Goal: Task Accomplishment & Management: Manage account settings

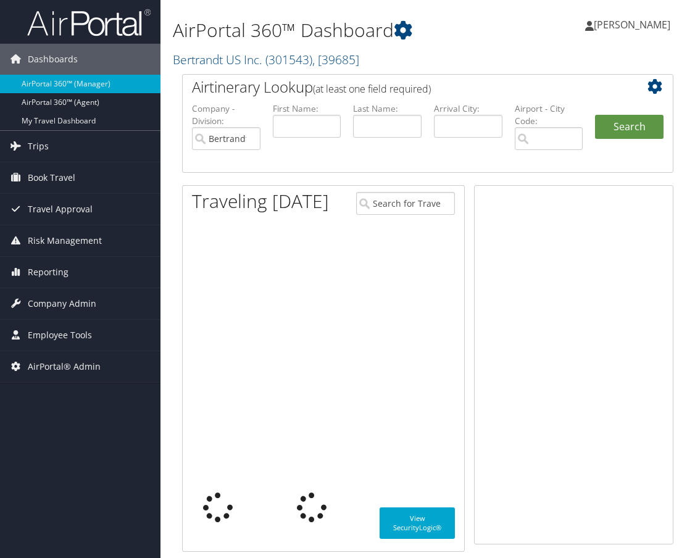
click at [250, 61] on link "Bertrandt US Inc. ( 301543 ) , [ 39685 ]" at bounding box center [266, 59] width 186 height 17
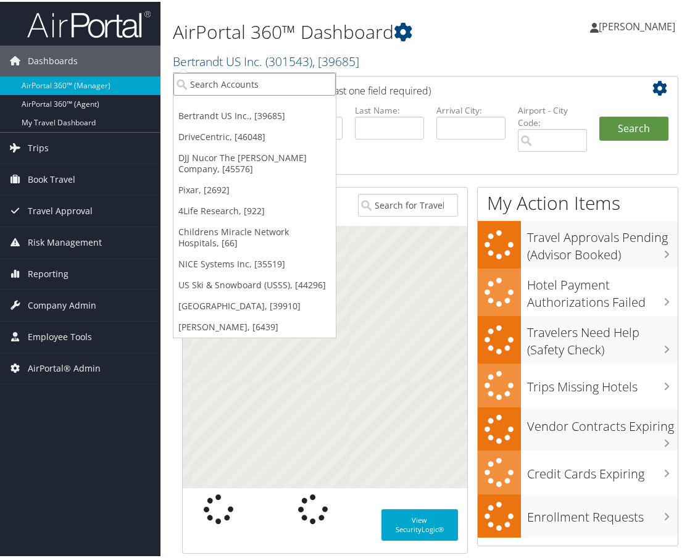
click at [235, 78] on input "search" at bounding box center [254, 82] width 162 height 23
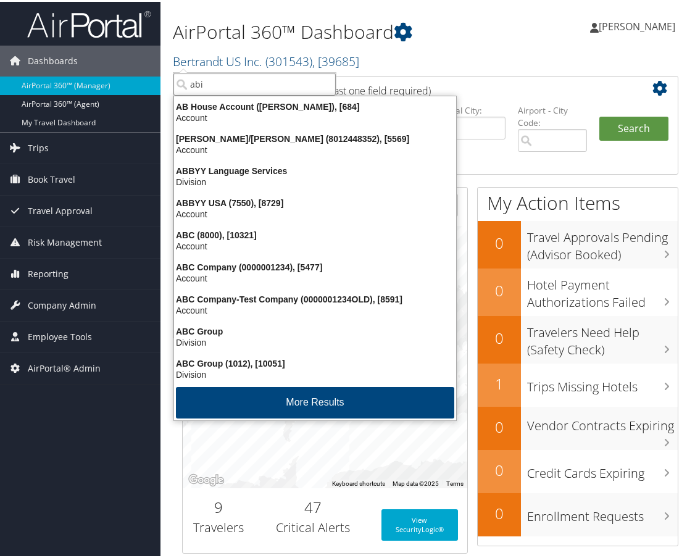
type input "abil"
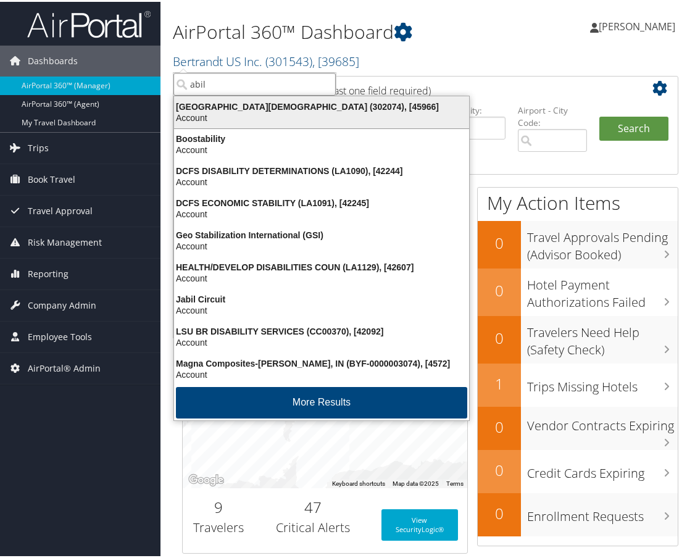
click at [233, 106] on div "Abilene Christian University (302074), [45966]" at bounding box center [322, 104] width 310 height 11
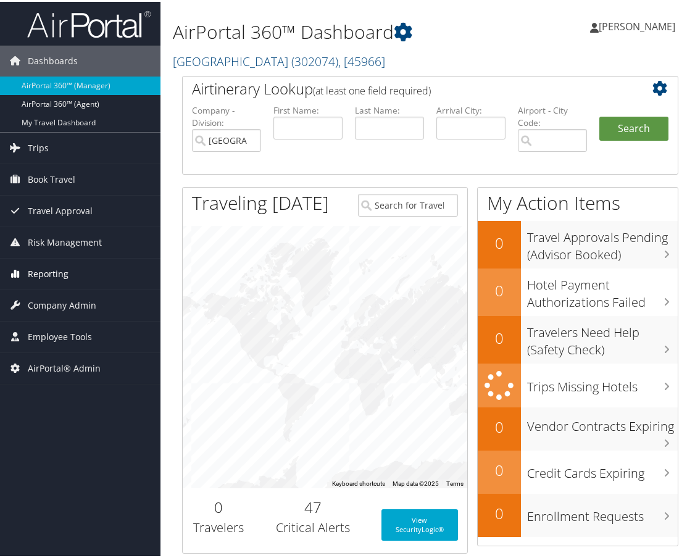
click at [49, 273] on span "Reporting" at bounding box center [48, 272] width 41 height 31
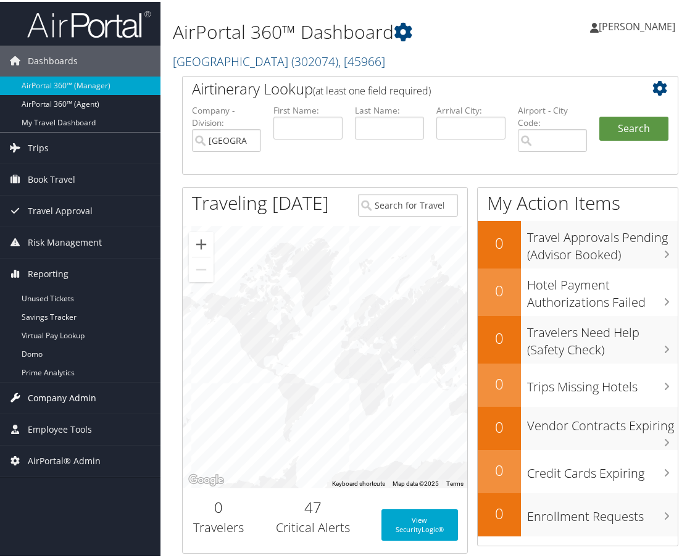
click at [71, 395] on span "Company Admin" at bounding box center [62, 396] width 69 height 31
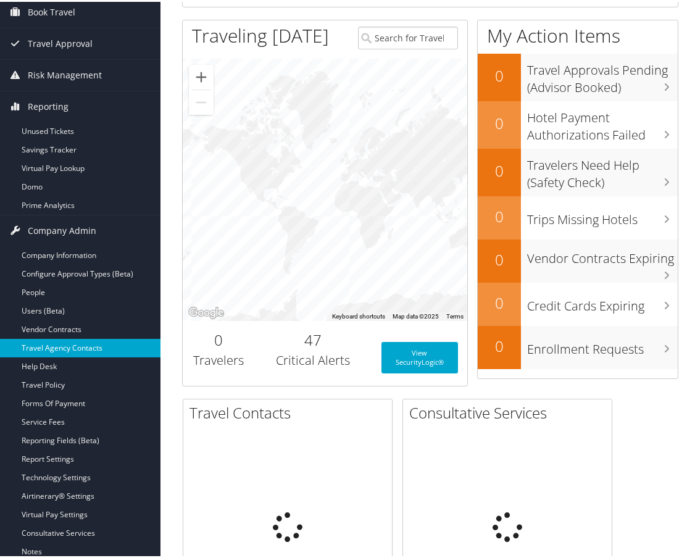
scroll to position [185, 0]
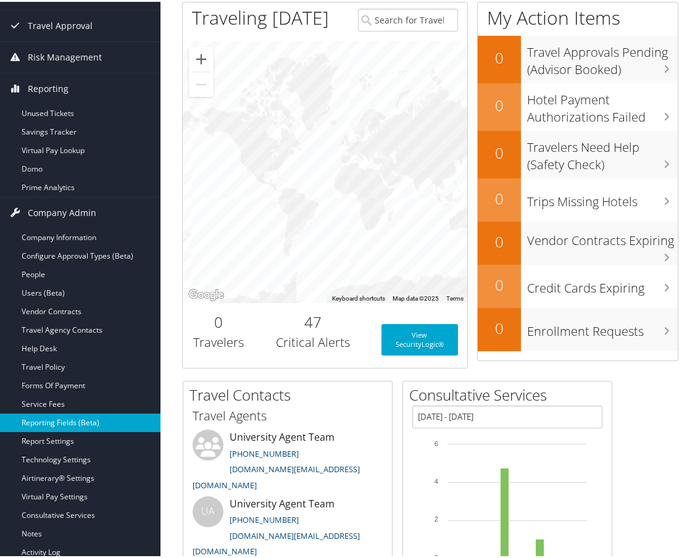
click at [64, 417] on link "Reporting Fields (Beta)" at bounding box center [80, 421] width 161 height 19
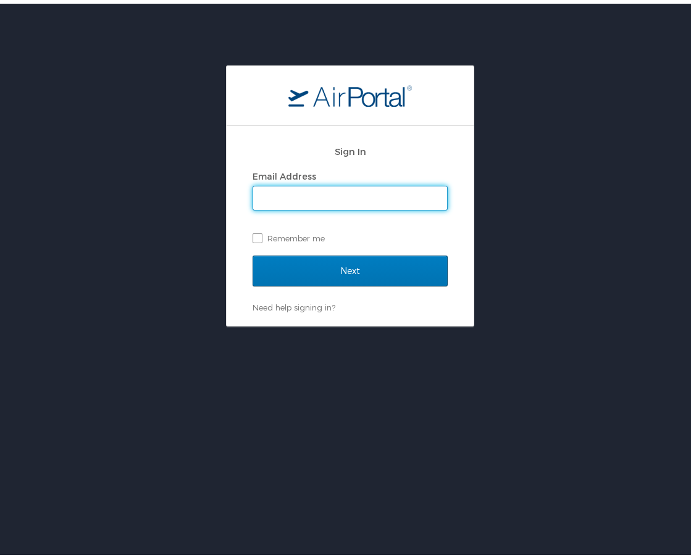
click at [349, 201] on input "Email Address" at bounding box center [350, 194] width 194 height 23
type input "emily.drees@cbtravel.com"
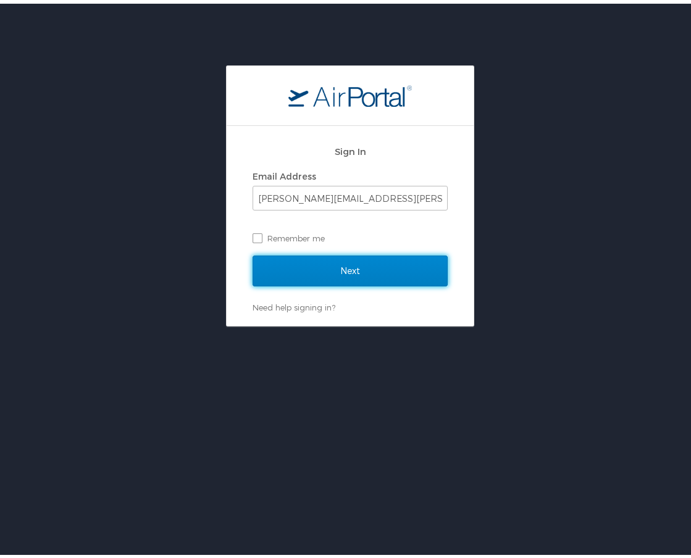
click at [337, 269] on input "Next" at bounding box center [350, 267] width 195 height 31
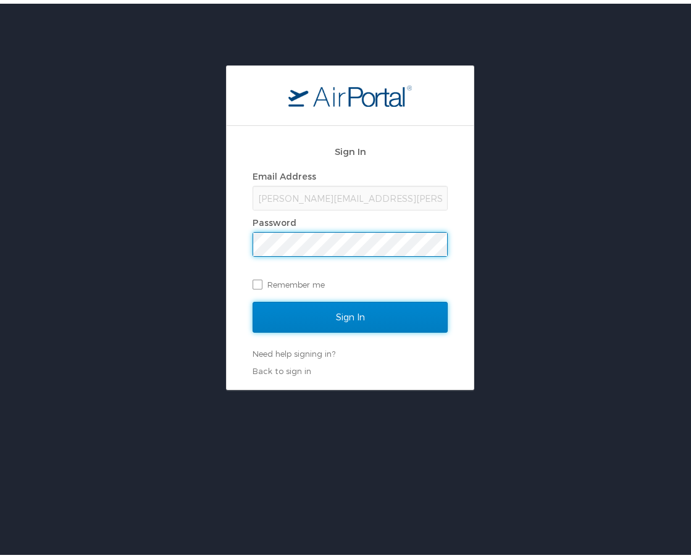
click at [368, 311] on input "Sign In" at bounding box center [350, 313] width 195 height 31
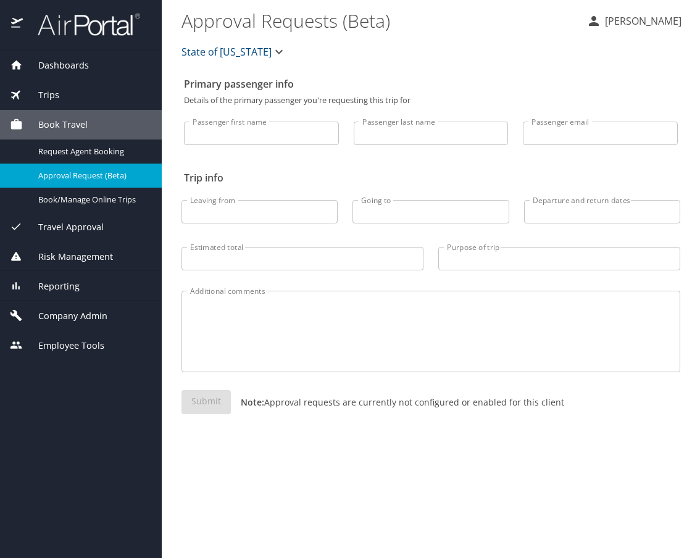
click at [83, 291] on div "Reporting" at bounding box center [81, 287] width 142 height 14
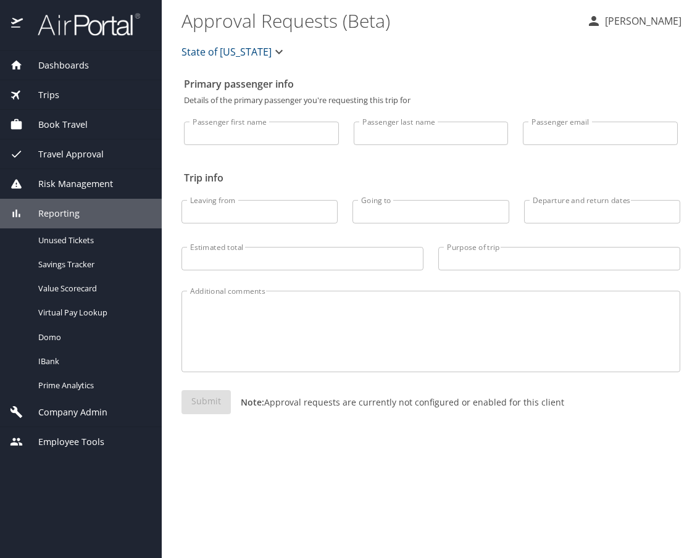
click at [239, 55] on span "State of [US_STATE]" at bounding box center [227, 51] width 90 height 17
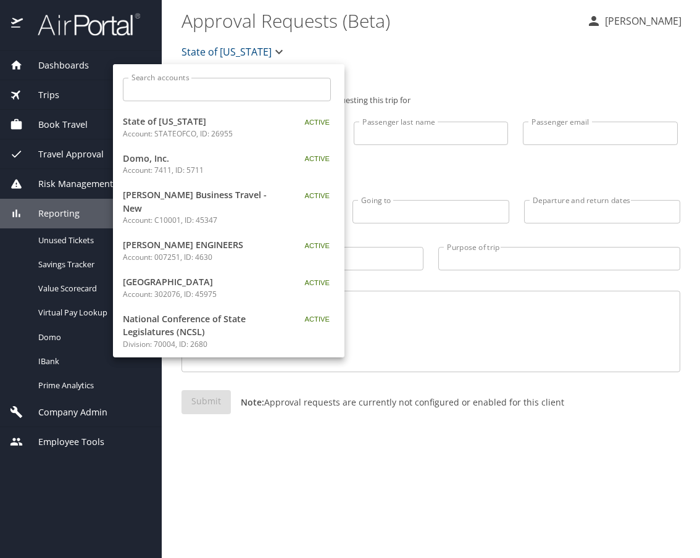
click at [219, 80] on input "Search accounts" at bounding box center [231, 89] width 200 height 23
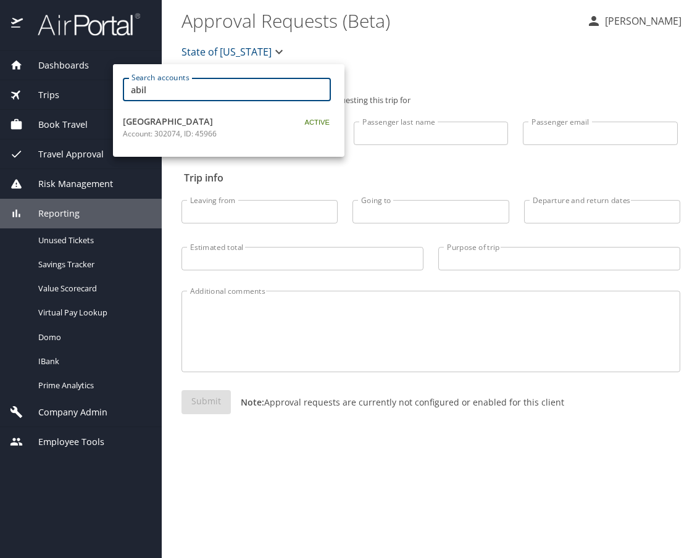
type input "abil"
click at [180, 132] on p "Account: 302074, ID: 45966" at bounding box center [200, 133] width 154 height 11
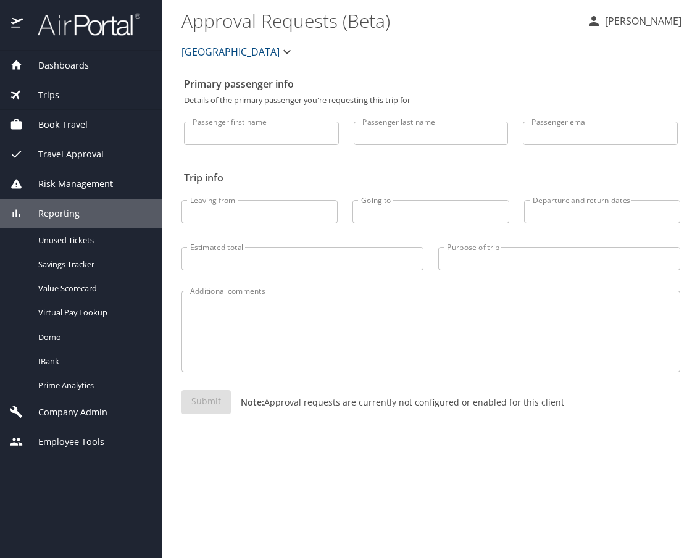
click at [76, 413] on span "Company Admin" at bounding box center [65, 413] width 85 height 14
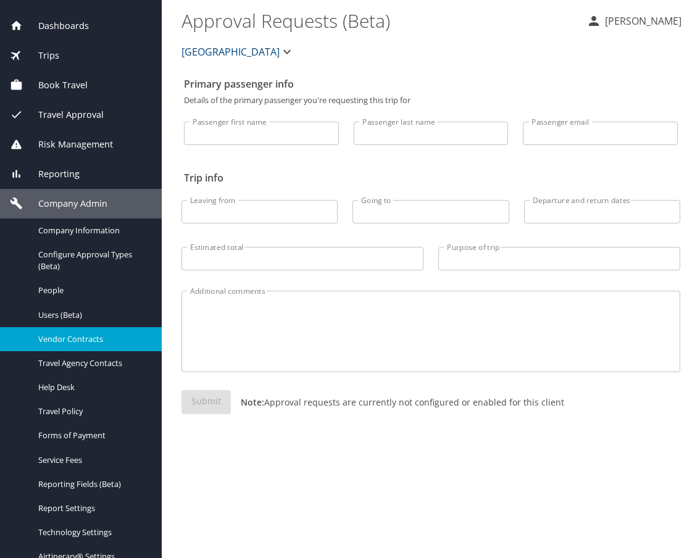
scroll to position [62, 0]
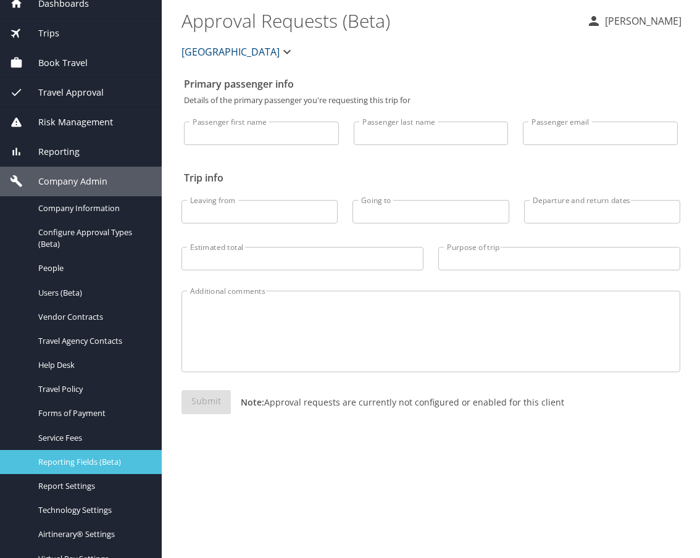
click at [87, 459] on span "Reporting Fields (Beta)" at bounding box center [92, 462] width 109 height 12
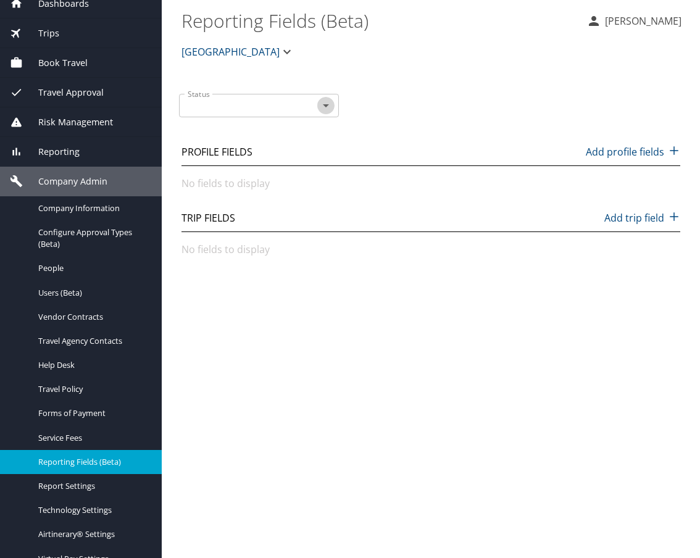
click at [324, 105] on icon "Open" at bounding box center [326, 105] width 6 height 3
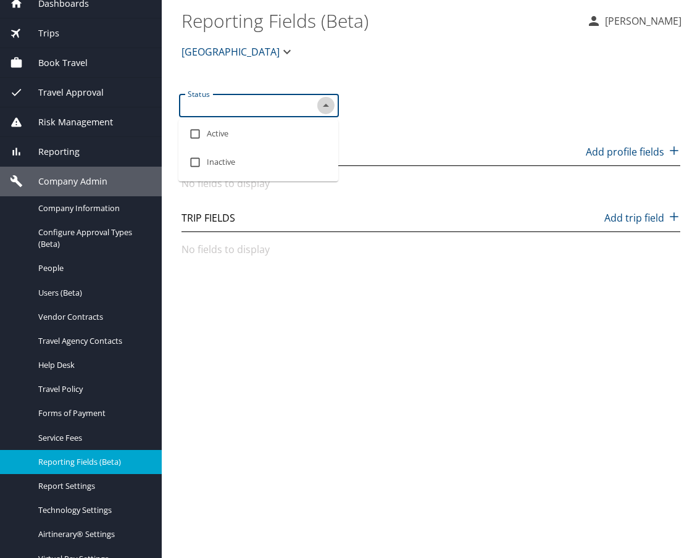
click at [327, 101] on icon "Close" at bounding box center [326, 105] width 15 height 15
click at [257, 49] on span "[GEOGRAPHIC_DATA]" at bounding box center [231, 51] width 98 height 17
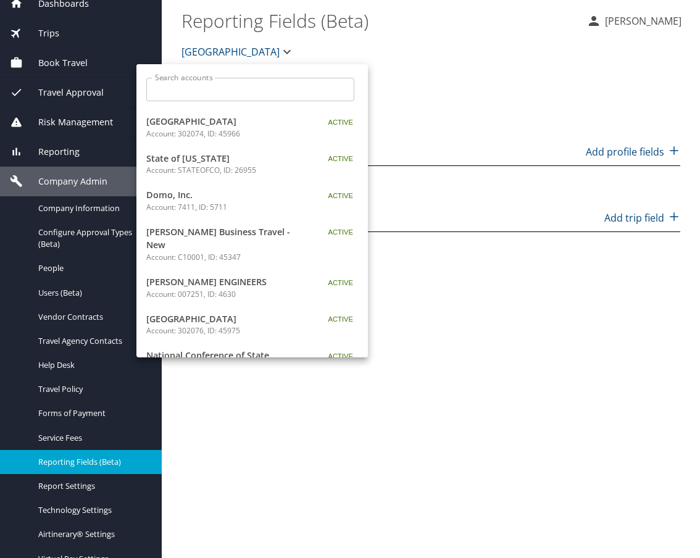
click at [239, 93] on input "Search accounts" at bounding box center [254, 89] width 200 height 23
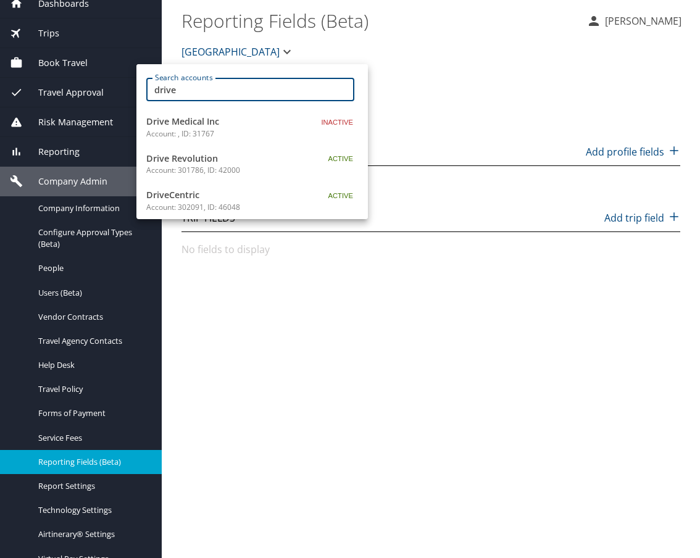
type input "drive"
click at [198, 194] on span "DriveCentric" at bounding box center [223, 195] width 154 height 14
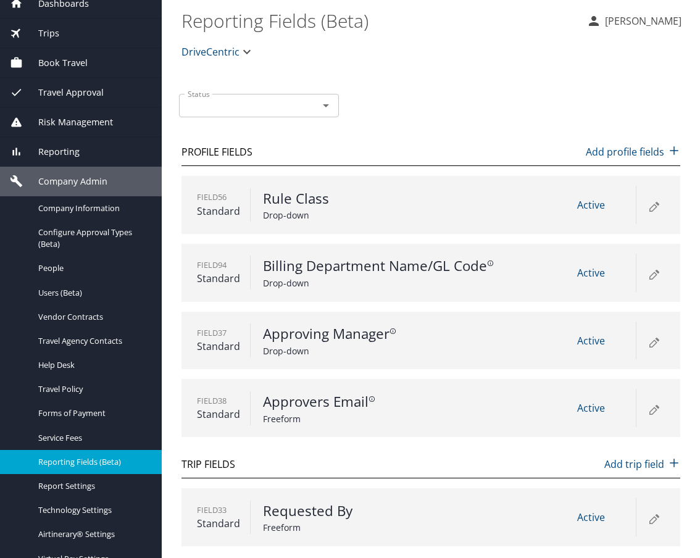
click at [236, 54] on span "DriveCentric" at bounding box center [211, 51] width 58 height 17
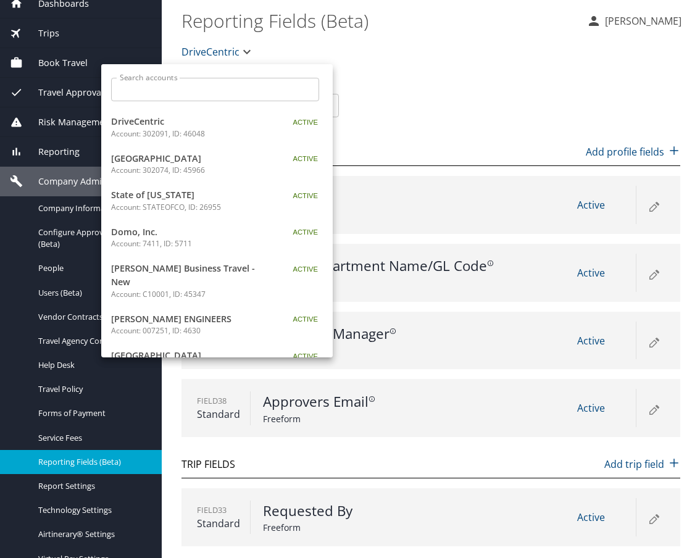
click at [216, 87] on input "Search accounts" at bounding box center [219, 89] width 200 height 23
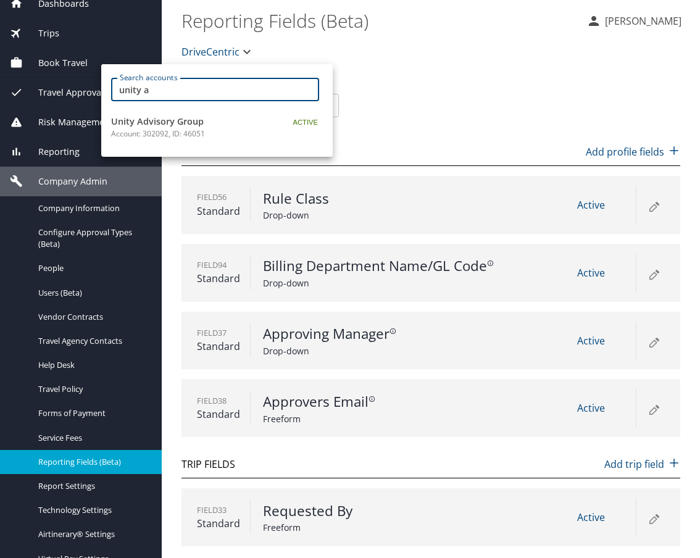
type input "unity a"
click at [182, 128] on p "Account: 302092, ID: 46051" at bounding box center [188, 133] width 154 height 11
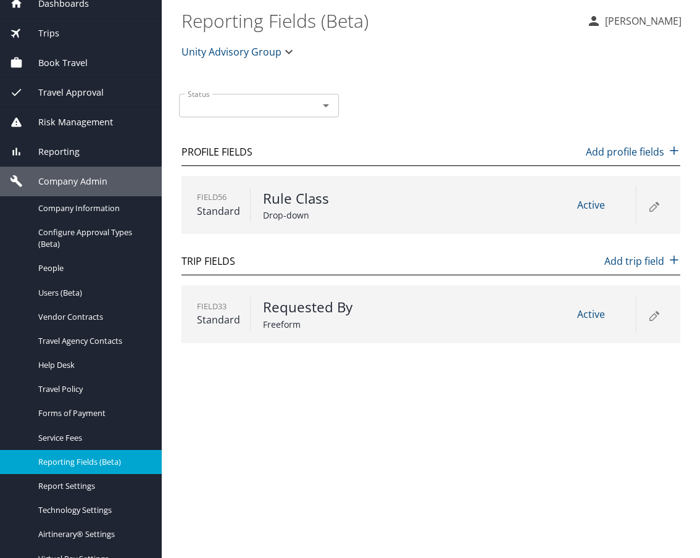
click at [256, 51] on span "Unity Advisory Group" at bounding box center [232, 51] width 100 height 17
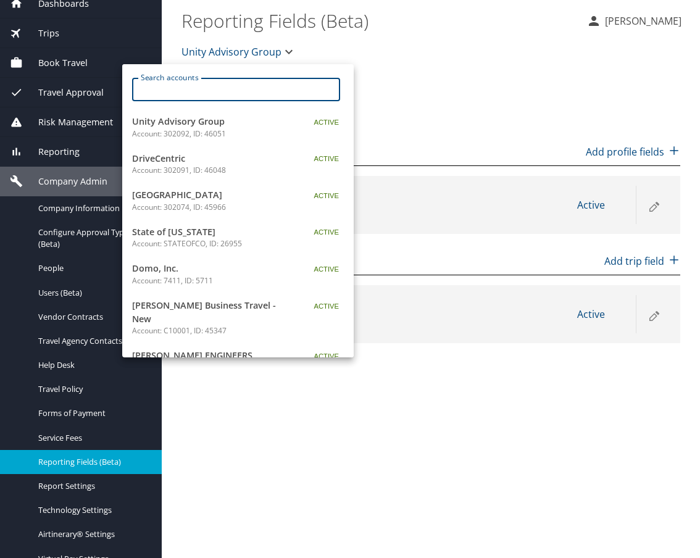
click at [235, 86] on input "Search accounts" at bounding box center [240, 89] width 200 height 23
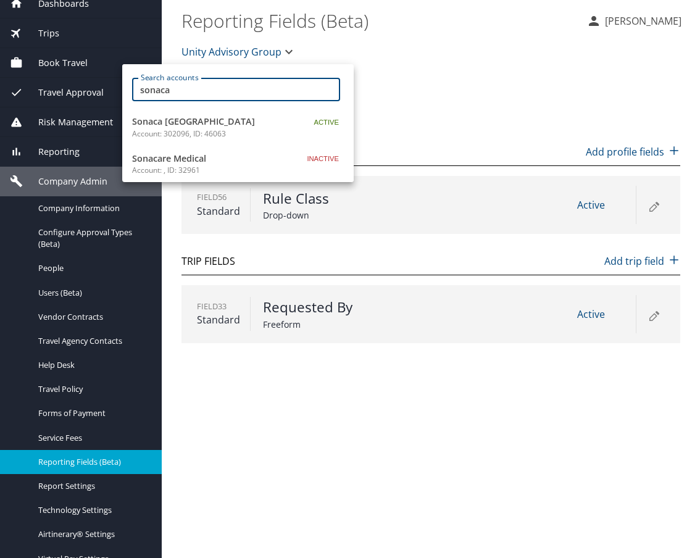
type input "sonaca"
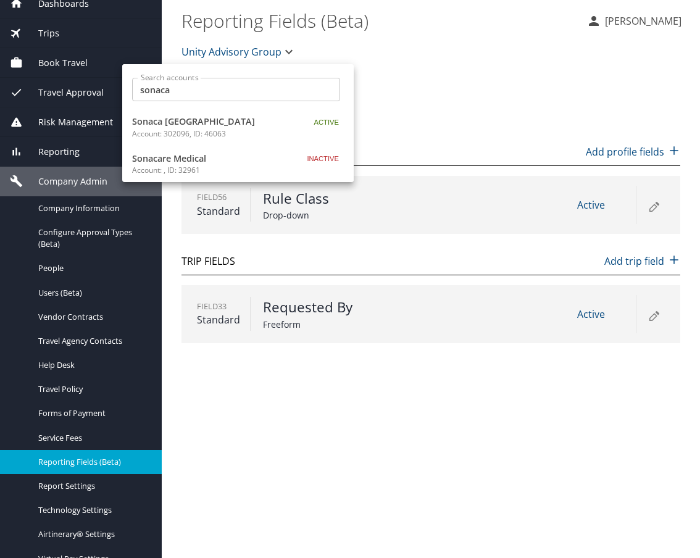
click at [207, 124] on span "Sonaca North America" at bounding box center [209, 122] width 154 height 14
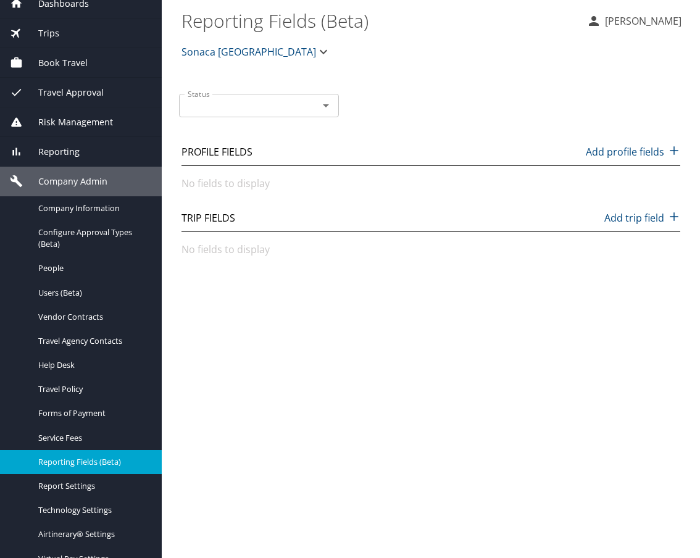
click at [278, 107] on input "Status" at bounding box center [241, 106] width 116 height 16
click at [266, 44] on span "Sonaca North America" at bounding box center [249, 51] width 135 height 17
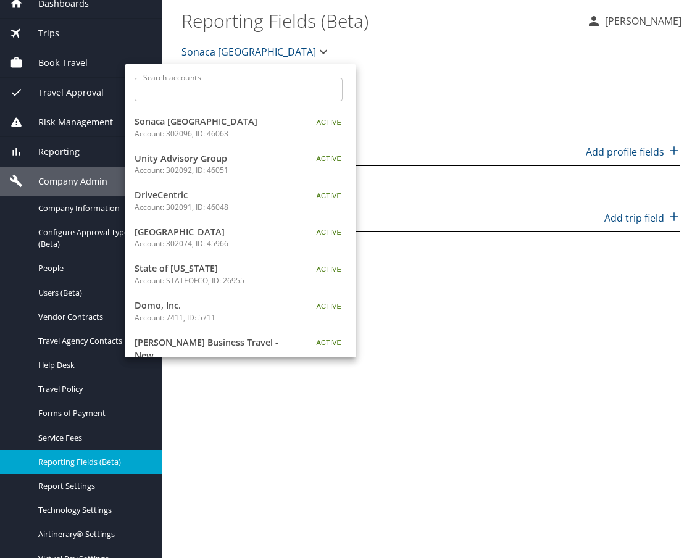
click at [224, 96] on input "Search accounts" at bounding box center [243, 89] width 200 height 23
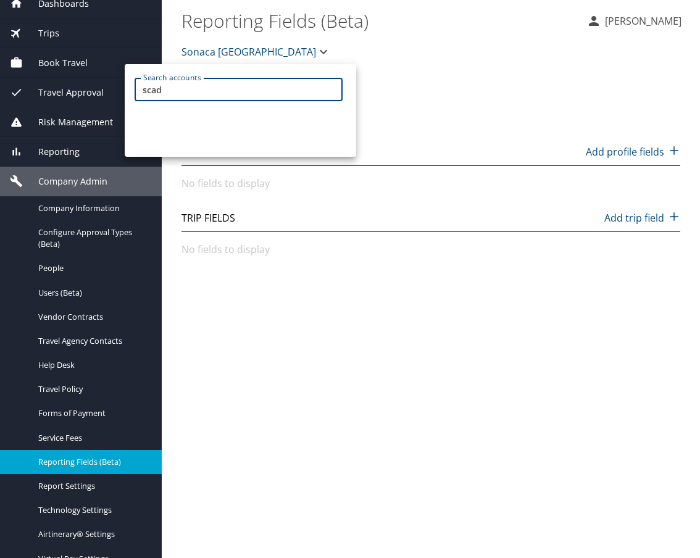
drag, startPoint x: 204, startPoint y: 87, endPoint x: 119, endPoint y: 88, distance: 84.6
click at [119, 88] on div "Search accounts scad Search accounts" at bounding box center [350, 279] width 700 height 558
type input "abil"
click at [203, 122] on span "[GEOGRAPHIC_DATA]" at bounding box center [212, 122] width 154 height 14
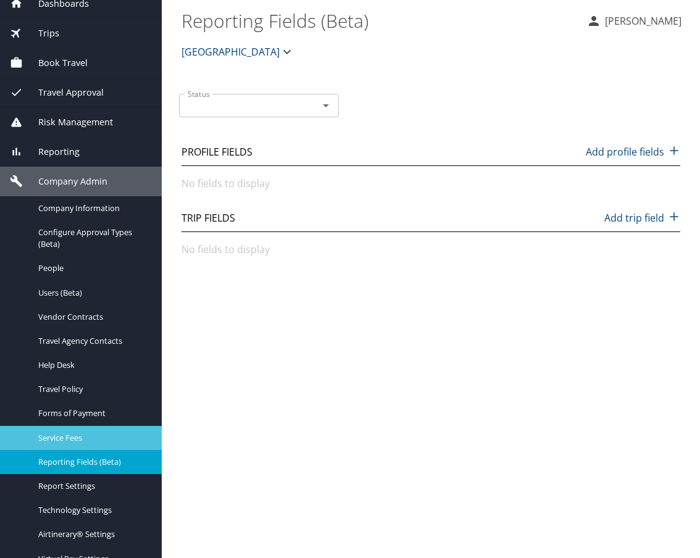
click at [70, 438] on span "Service Fees" at bounding box center [92, 438] width 109 height 12
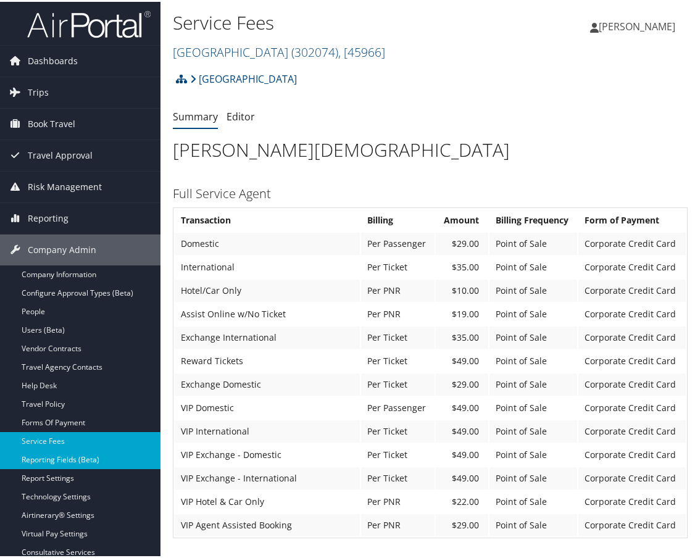
click at [89, 458] on link "Reporting Fields (Beta)" at bounding box center [80, 458] width 161 height 19
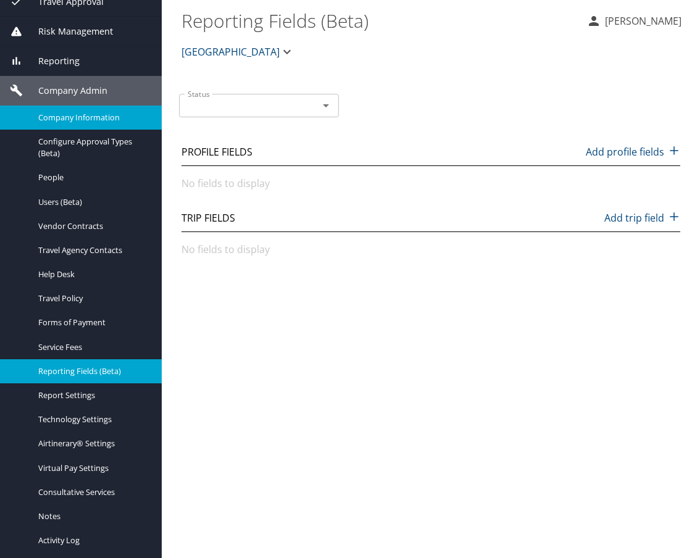
scroll to position [177, 0]
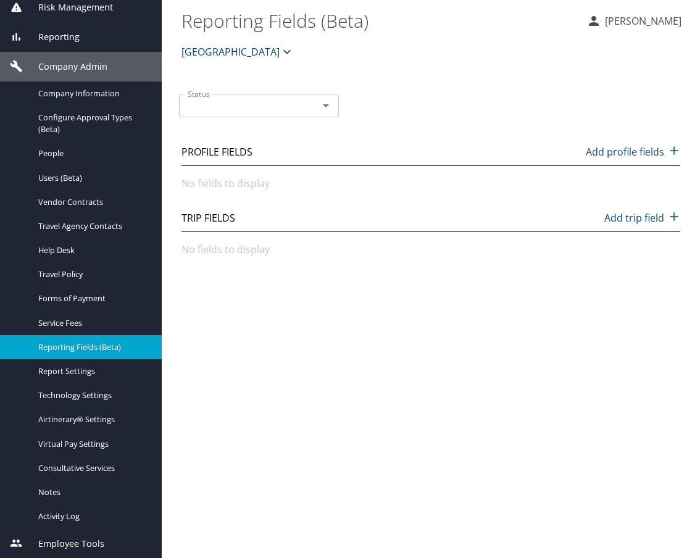
click at [259, 56] on span "[GEOGRAPHIC_DATA]" at bounding box center [231, 51] width 98 height 17
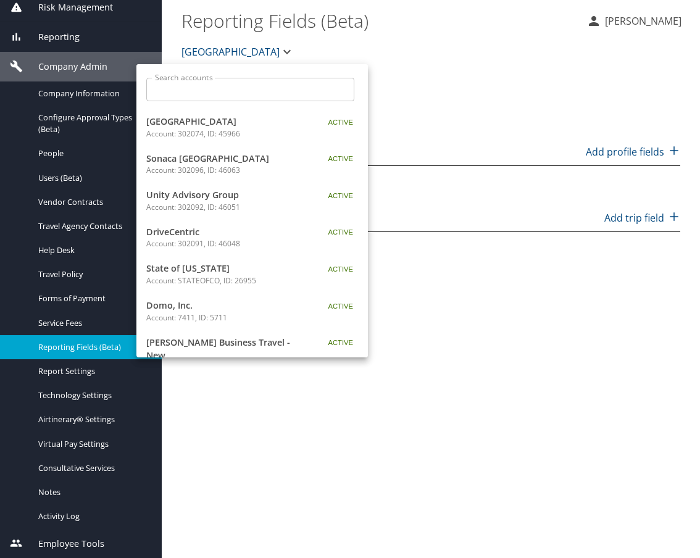
click at [232, 90] on input "Search accounts" at bounding box center [254, 89] width 200 height 23
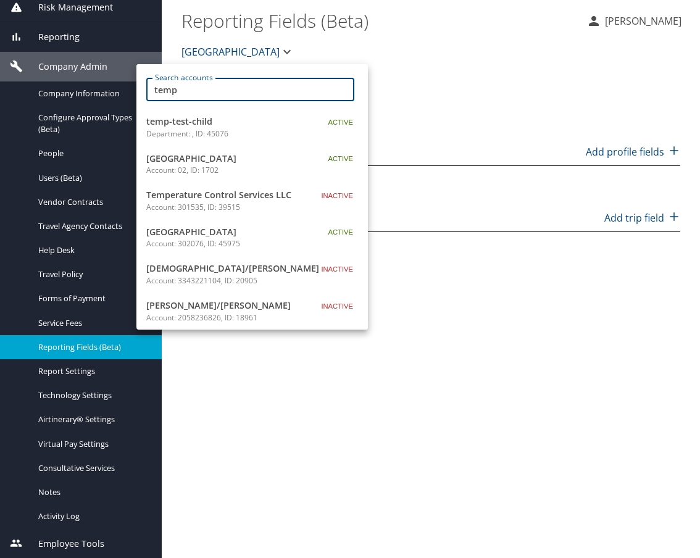
type input "temp"
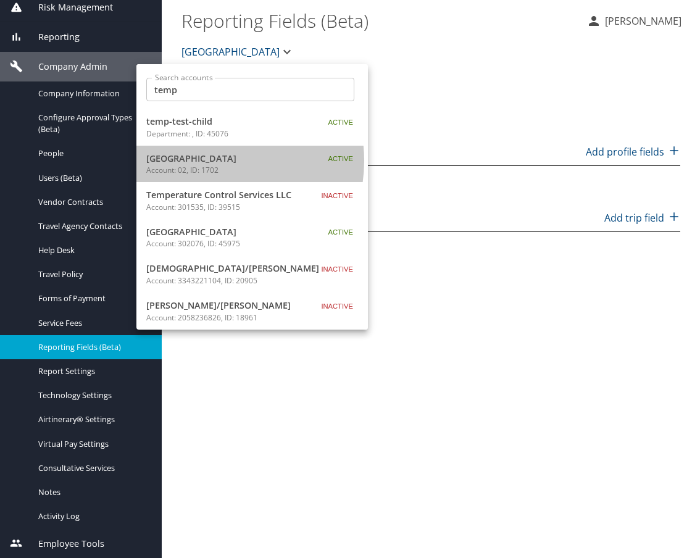
click at [209, 161] on span "Tempe University" at bounding box center [223, 159] width 154 height 14
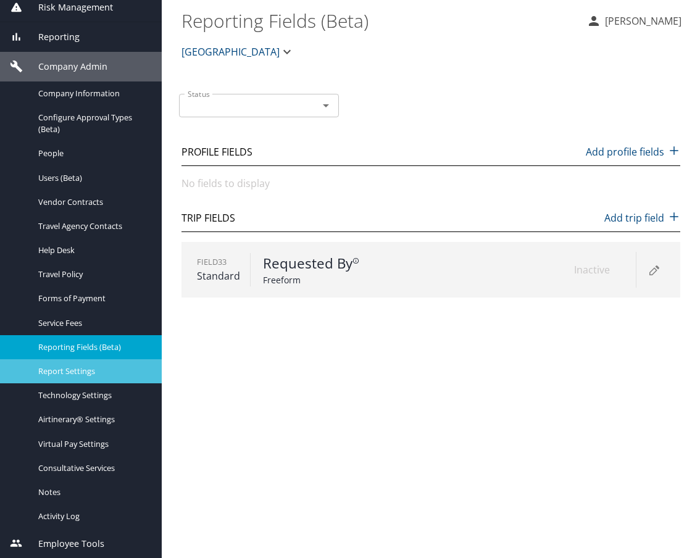
click at [85, 363] on link "Report Settings" at bounding box center [81, 371] width 162 height 24
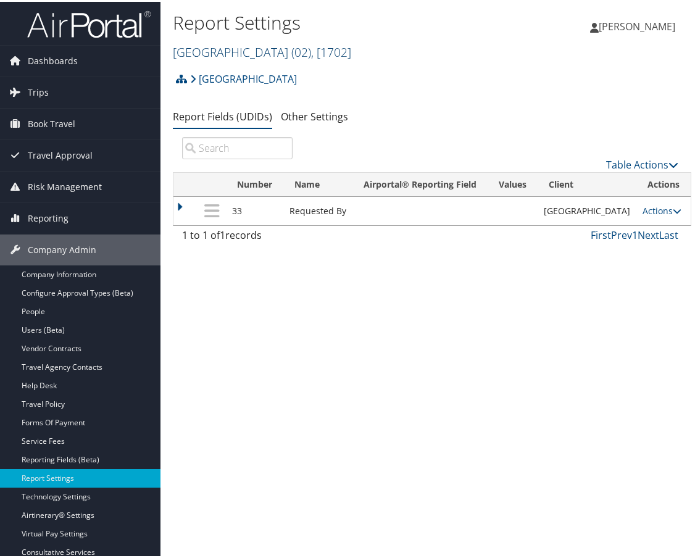
click at [291, 50] on span "( 02 )" at bounding box center [301, 50] width 20 height 17
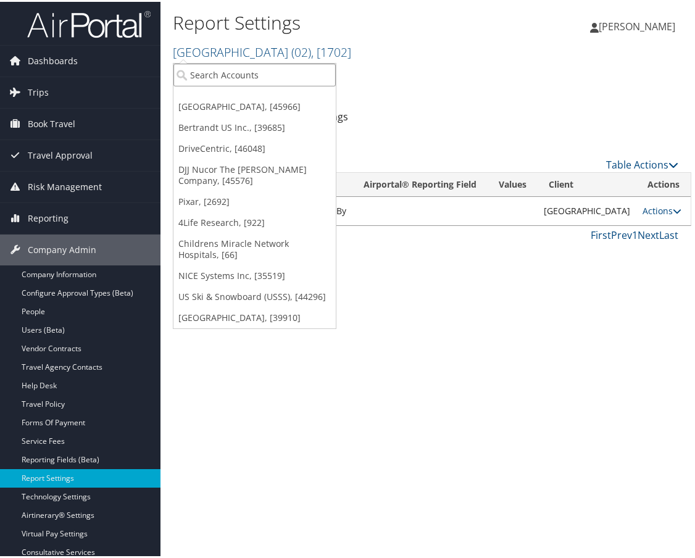
click at [259, 79] on input "search" at bounding box center [254, 73] width 162 height 23
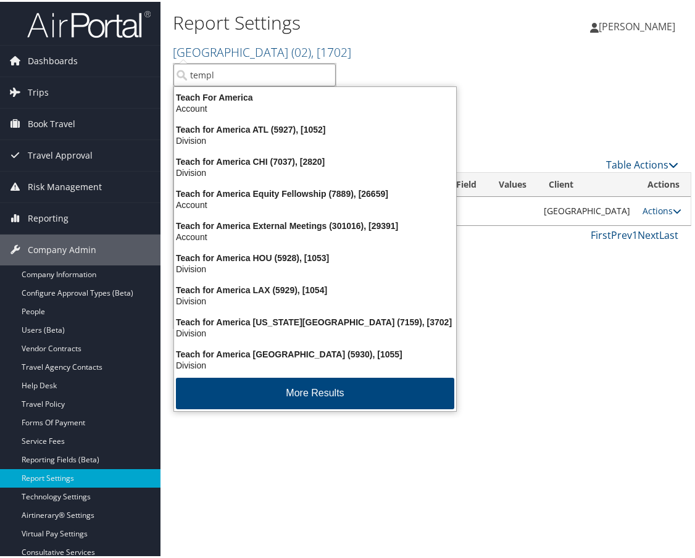
type input "[DEMOGRAPHIC_DATA]"
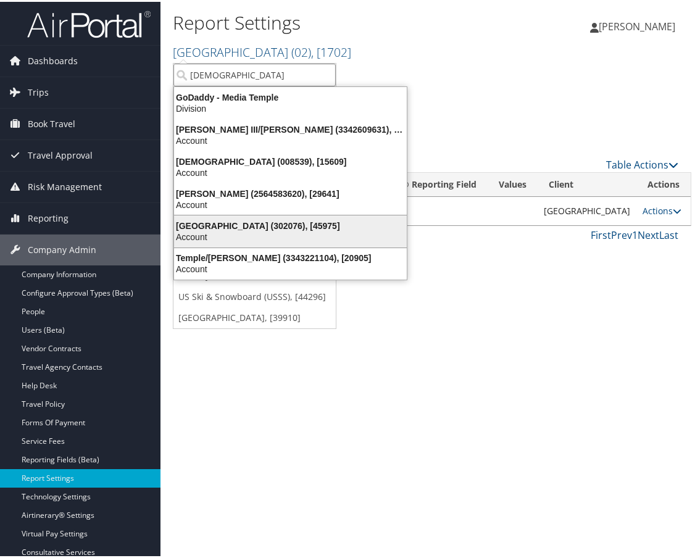
click at [243, 228] on div "Temple University (302076), [45975]" at bounding box center [291, 224] width 248 height 11
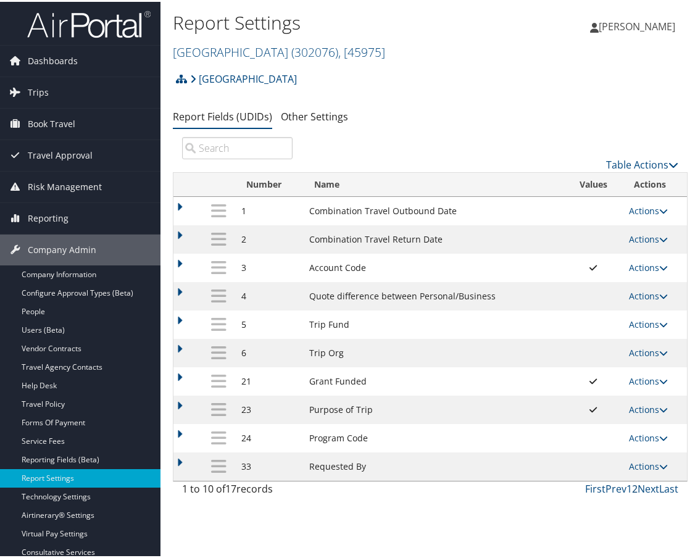
click at [632, 490] on link "2" at bounding box center [635, 487] width 6 height 14
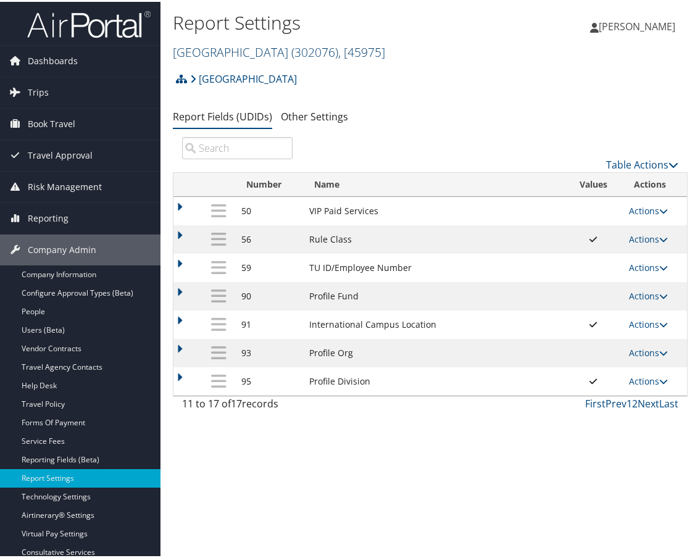
click at [267, 52] on link "[GEOGRAPHIC_DATA] ( 302076 ) , [ 45975 ]" at bounding box center [279, 50] width 212 height 17
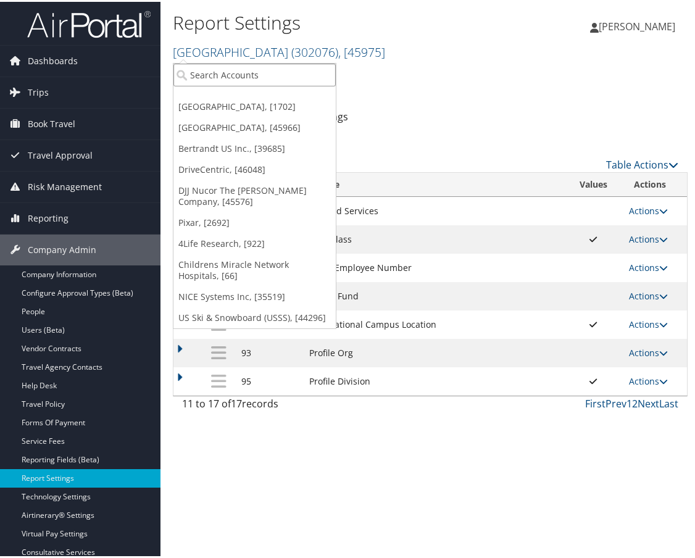
click at [253, 80] on input "search" at bounding box center [254, 73] width 162 height 23
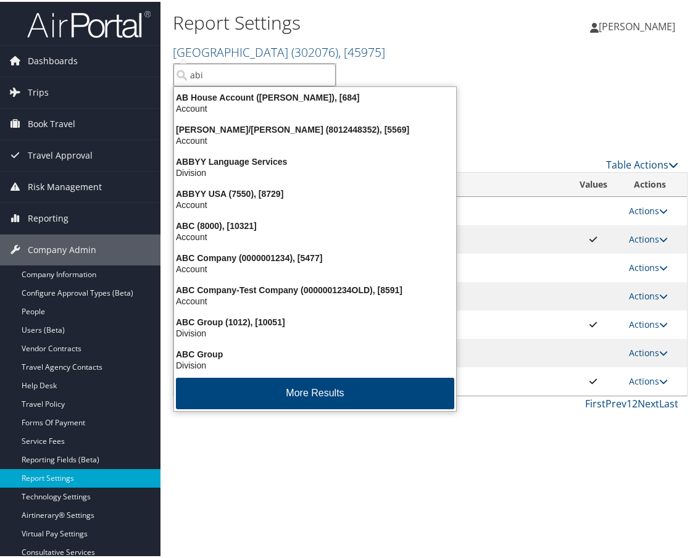
type input "abil"
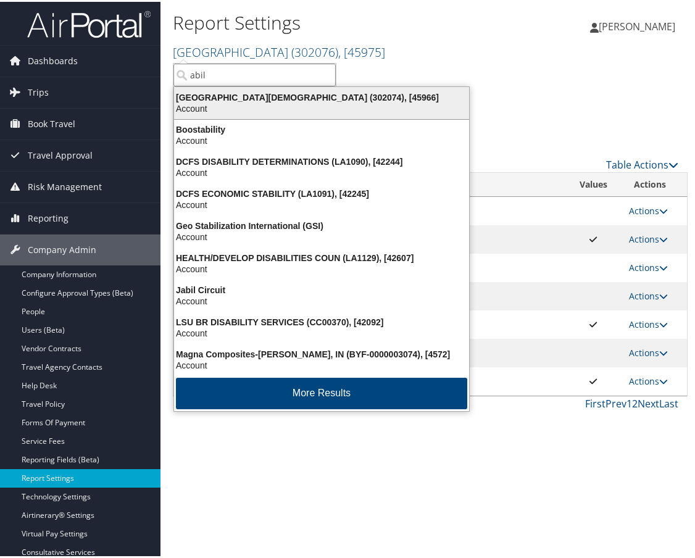
click at [243, 99] on div "Abilene Christian University (302074), [45966]" at bounding box center [322, 95] width 310 height 11
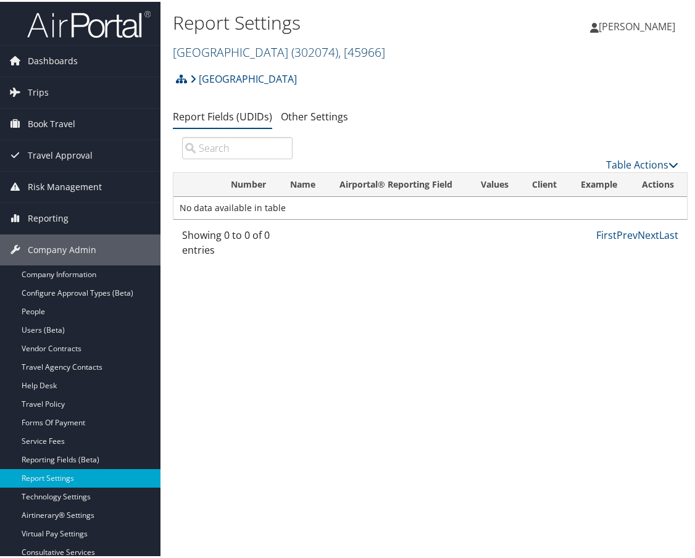
click at [263, 52] on link "Abilene Christian University ( 302074 ) , [ 45966 ]" at bounding box center [279, 50] width 212 height 17
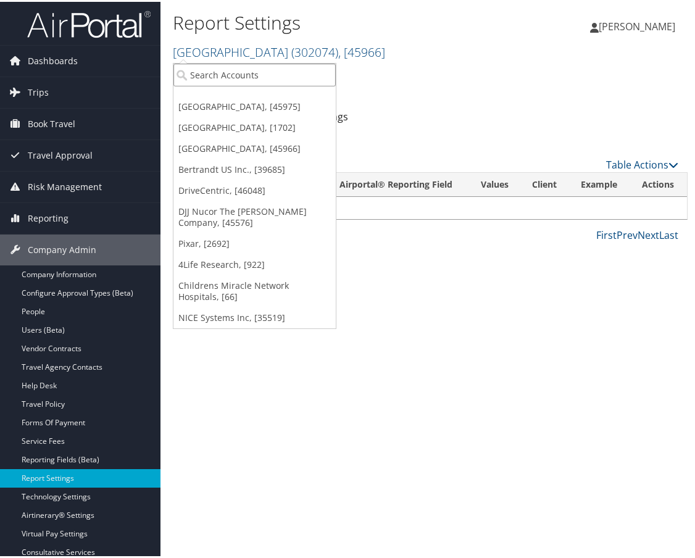
click at [246, 77] on input "search" at bounding box center [254, 73] width 162 height 23
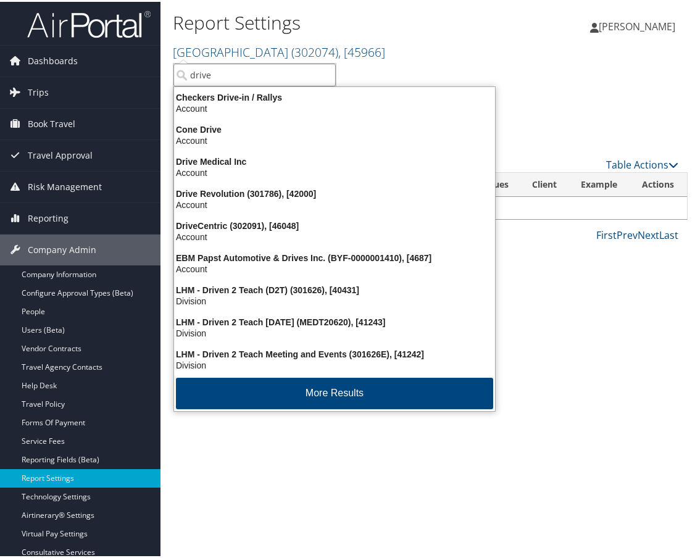
type input "drivec"
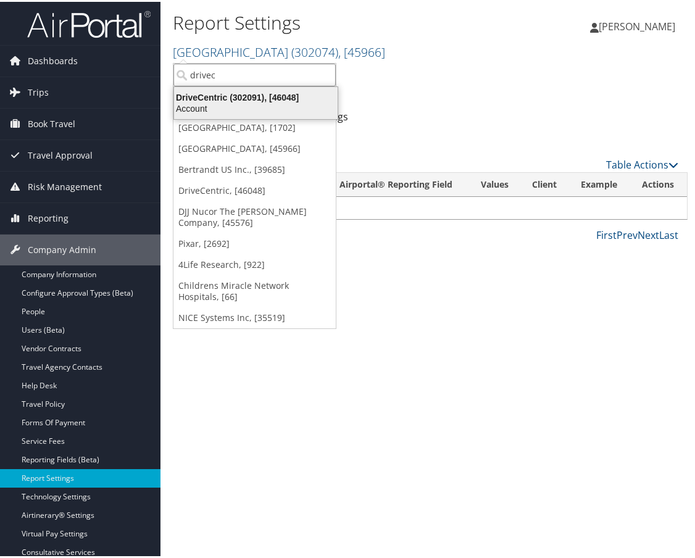
click at [239, 105] on div "Account" at bounding box center [256, 106] width 178 height 11
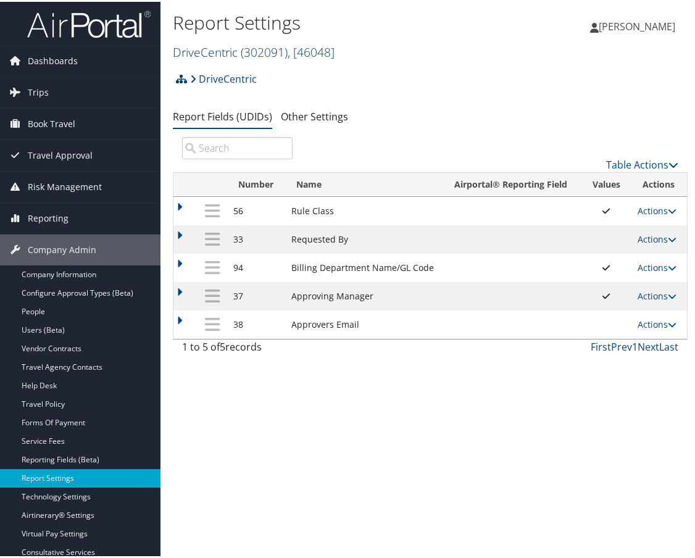
click at [251, 50] on span "( 302091 )" at bounding box center [264, 50] width 47 height 17
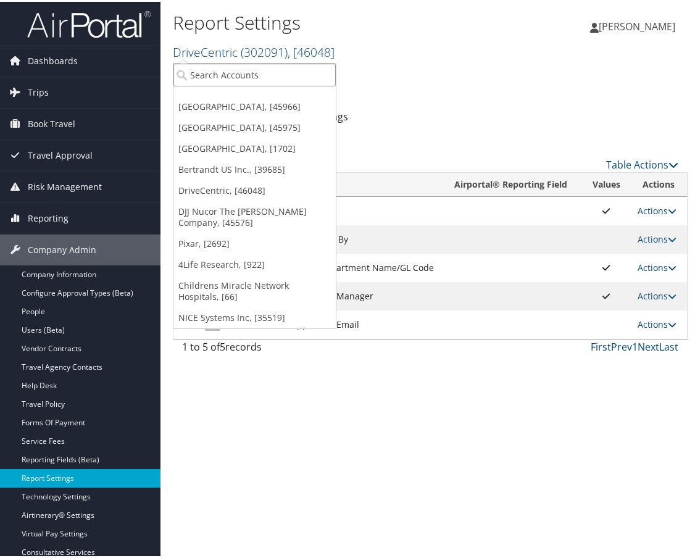
click at [237, 74] on input "search" at bounding box center [254, 73] width 162 height 23
type input "[US_STATE]"
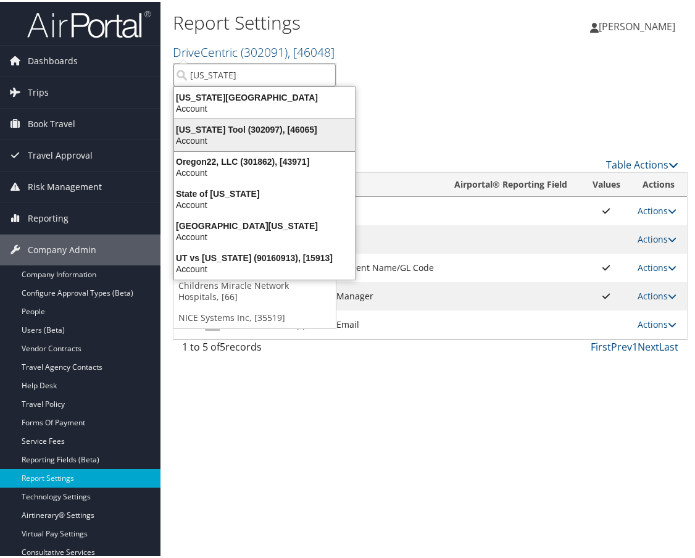
click at [243, 133] on div "[US_STATE] Tool (302097), [46065]" at bounding box center [265, 127] width 196 height 11
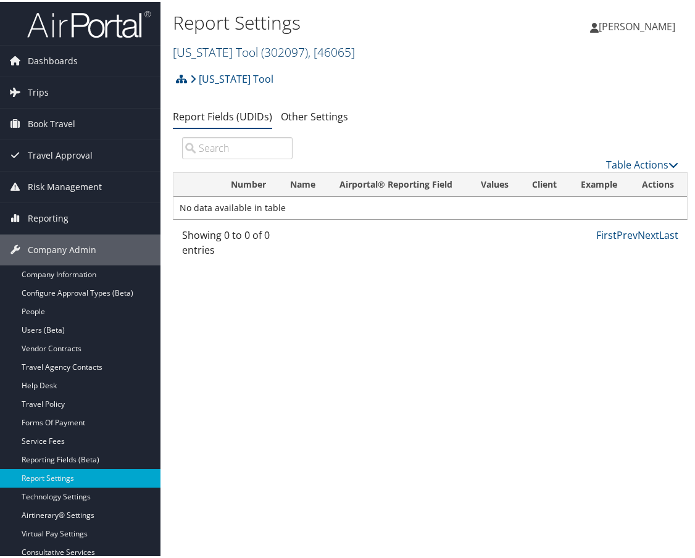
click at [261, 49] on span "( 302097 )" at bounding box center [284, 50] width 47 height 17
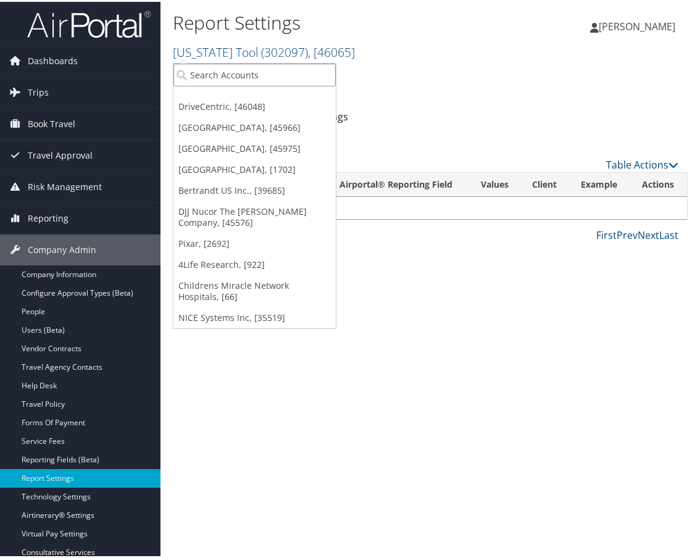
click at [230, 70] on input "search" at bounding box center [254, 73] width 162 height 23
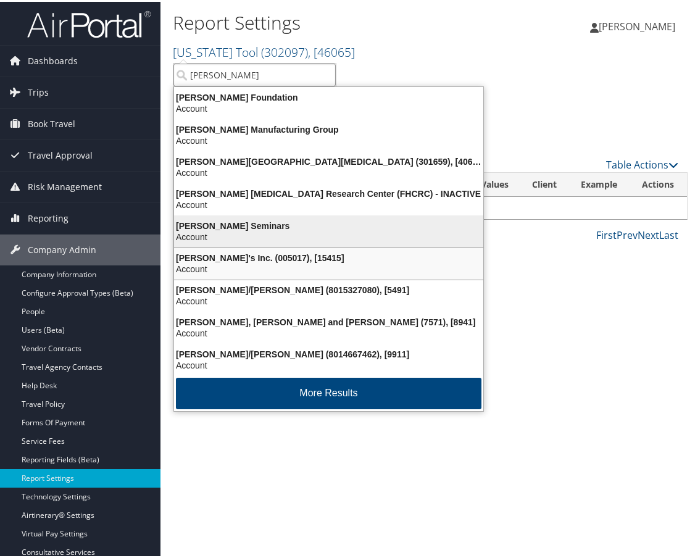
type input "[PERSON_NAME]"
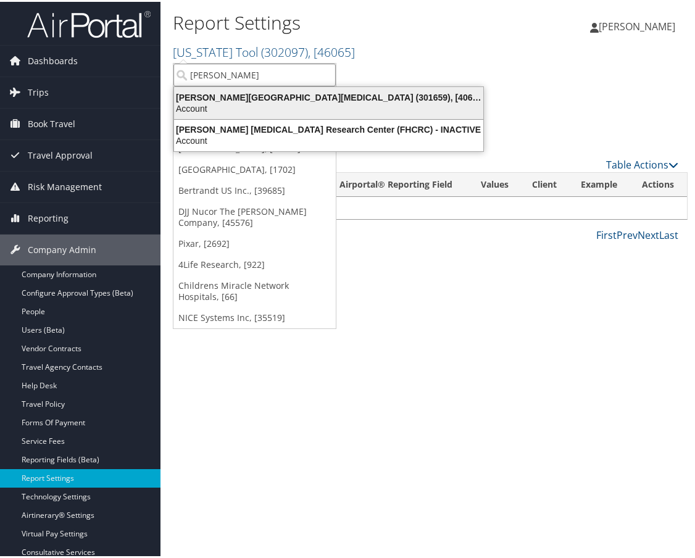
click at [208, 101] on div "Account" at bounding box center [329, 106] width 324 height 11
